Goal: Information Seeking & Learning: Learn about a topic

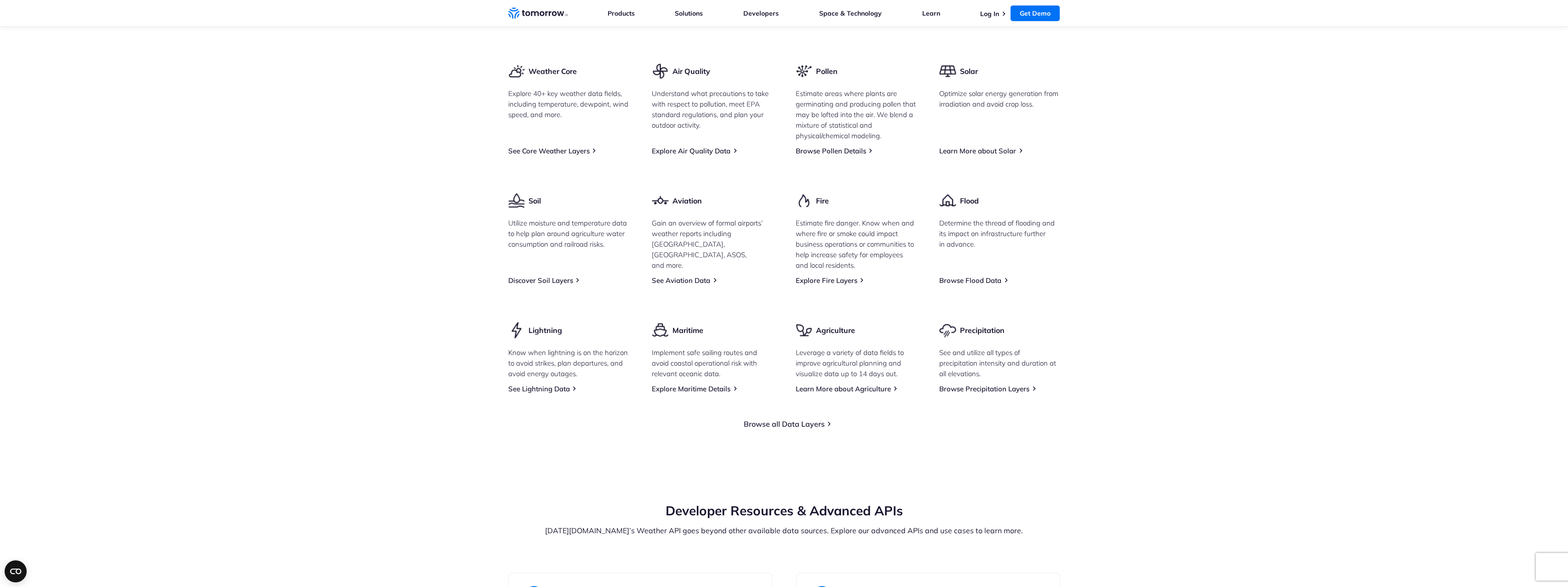
scroll to position [1062, 0]
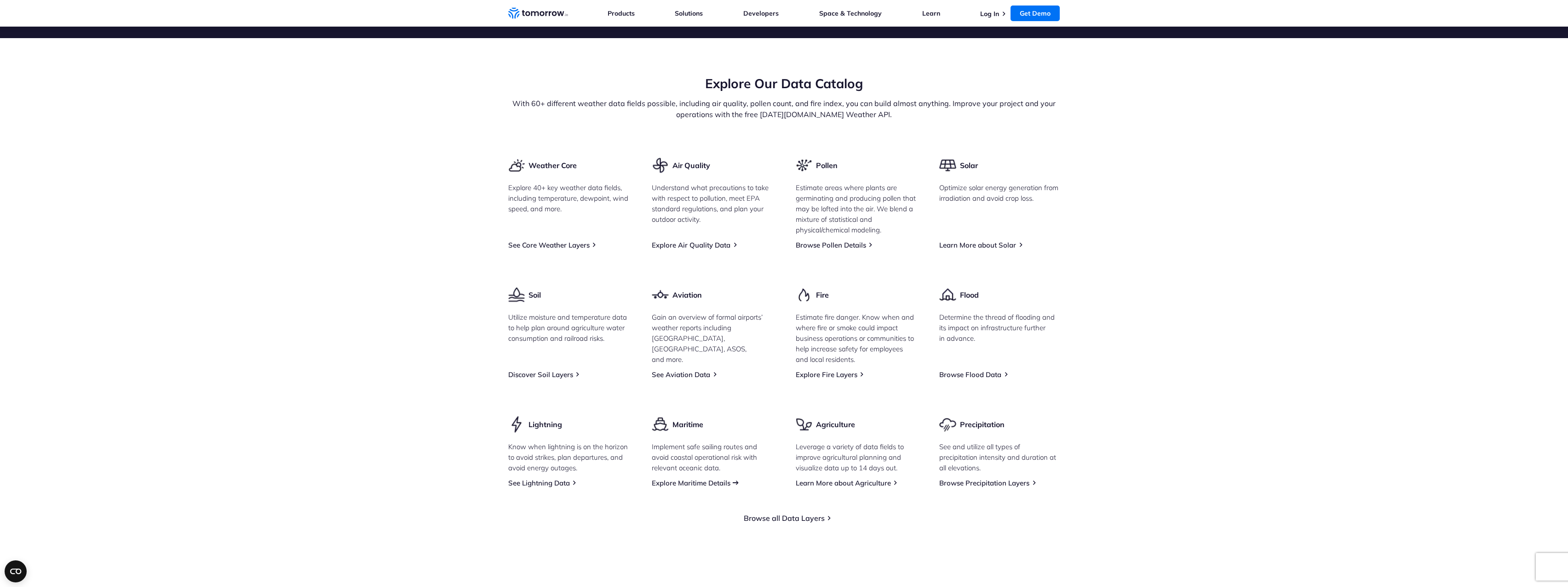
click at [701, 487] on link "Explore Maritime Details" at bounding box center [691, 483] width 79 height 9
click at [702, 487] on link "Explore Maritime Details" at bounding box center [691, 483] width 79 height 9
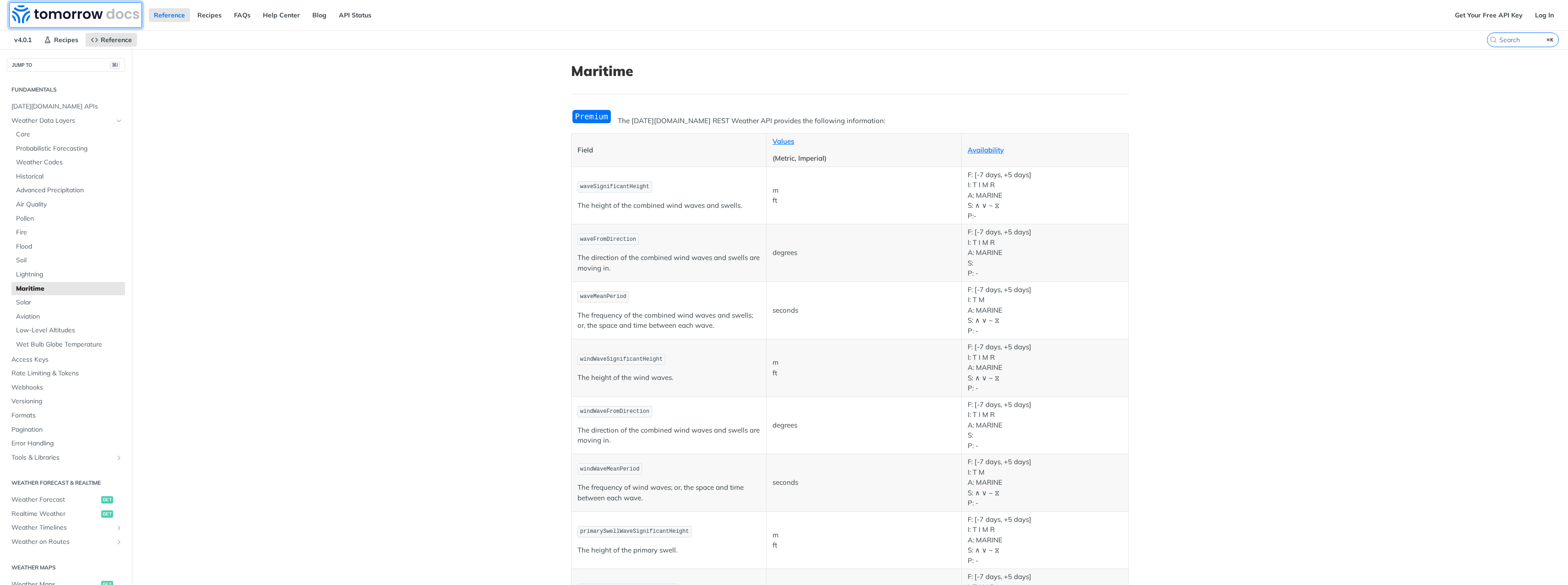
click at [47, 12] on img at bounding box center [75, 14] width 127 height 18
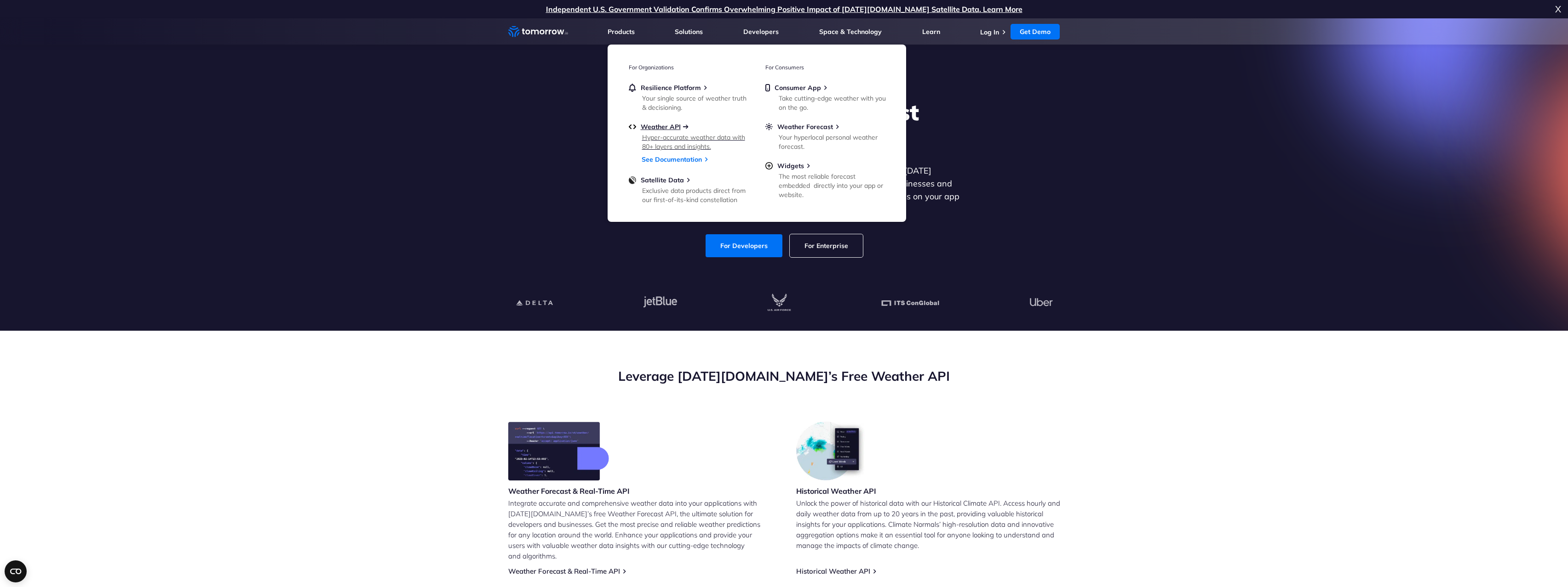
click at [660, 125] on span "Weather API" at bounding box center [660, 127] width 40 height 9
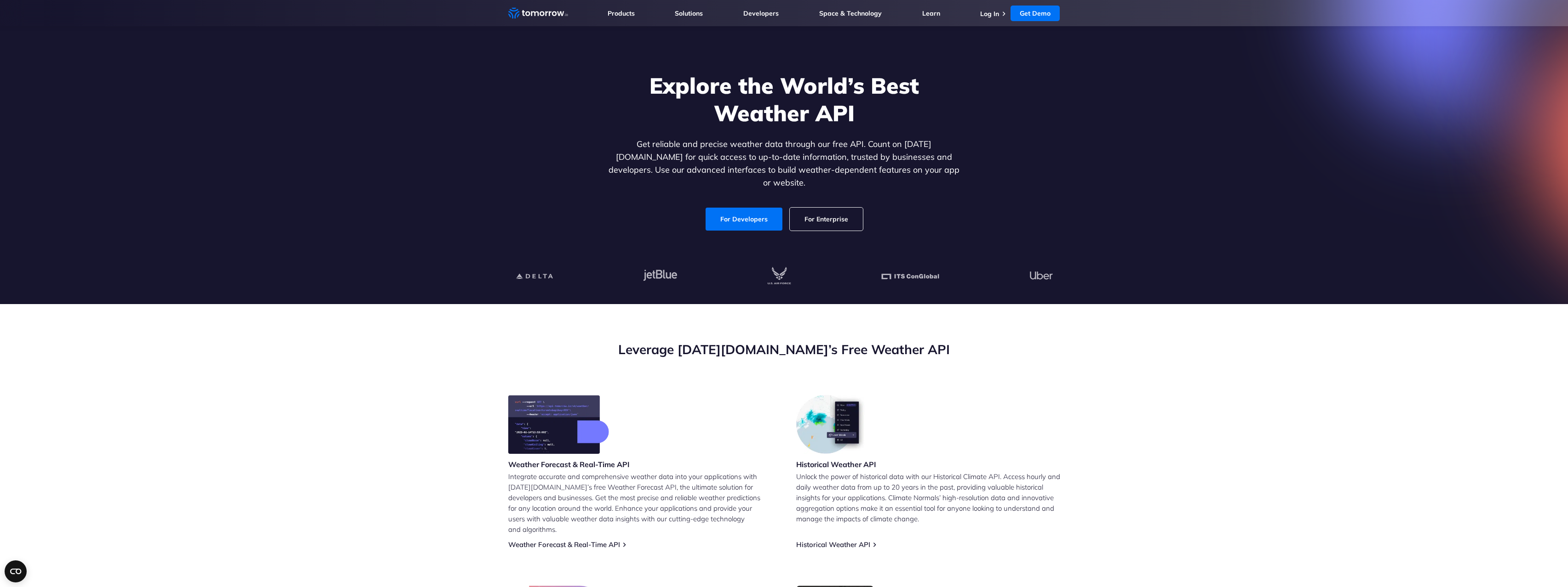
scroll to position [168, 0]
